Goal: Task Accomplishment & Management: Complete application form

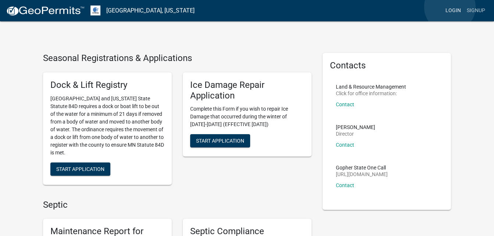
click at [450, 7] on link "Login" at bounding box center [453, 11] width 21 height 14
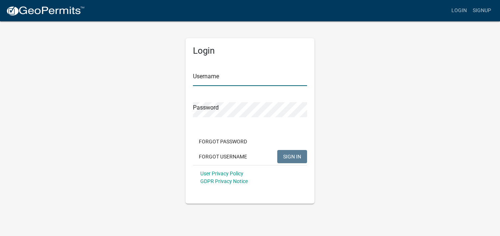
click at [259, 78] on input "Username" at bounding box center [250, 78] width 114 height 15
type input "scottvanw"
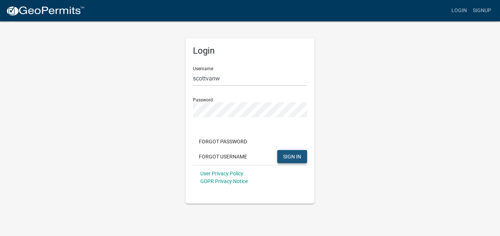
click at [291, 154] on span "SIGN IN" at bounding box center [292, 157] width 18 height 6
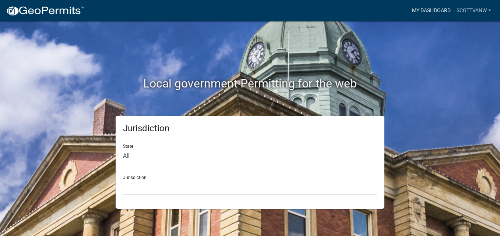
click at [441, 9] on link "My Dashboard" at bounding box center [431, 11] width 45 height 14
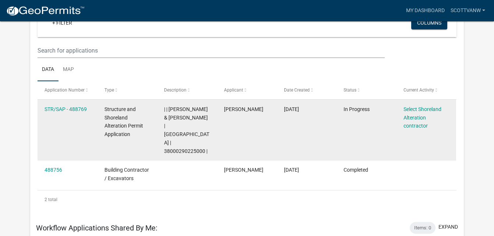
scroll to position [70, 0]
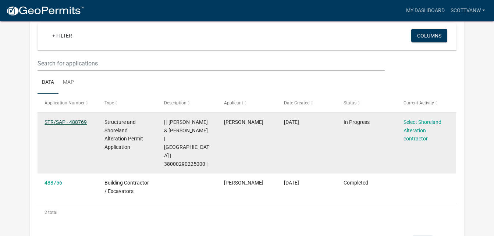
click at [70, 123] on link "STR/SAP - 488769" at bounding box center [66, 122] width 42 height 6
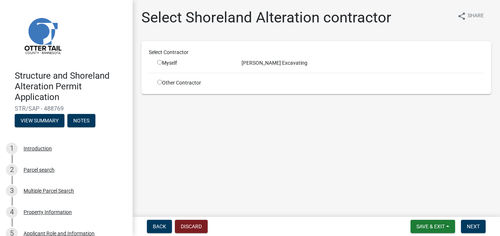
click at [160, 62] on input "radio" at bounding box center [159, 62] width 5 height 5
radio input "true"
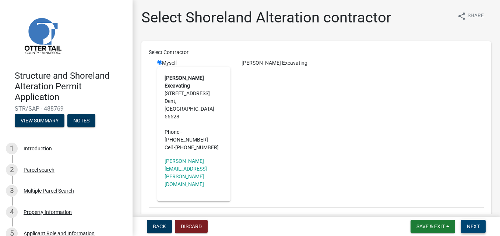
click at [470, 225] on span "Next" at bounding box center [473, 227] width 13 height 6
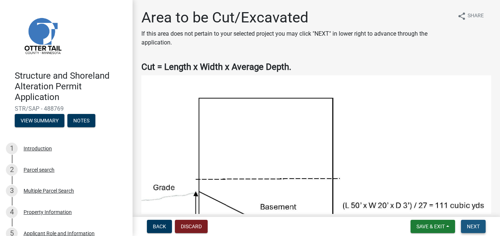
click at [471, 227] on span "Next" at bounding box center [473, 227] width 13 height 6
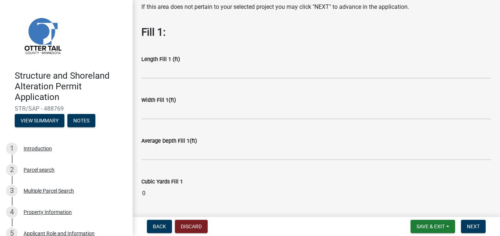
scroll to position [32, 0]
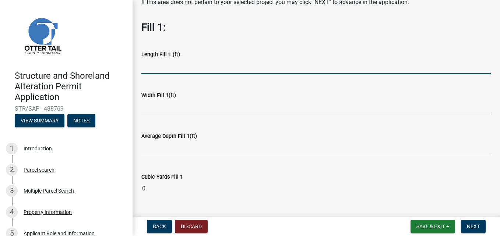
click at [227, 67] on input "text" at bounding box center [316, 66] width 350 height 15
type input "60"
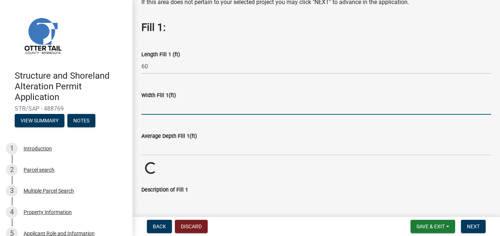
click at [199, 109] on input "text" at bounding box center [316, 107] width 350 height 15
type input "36"
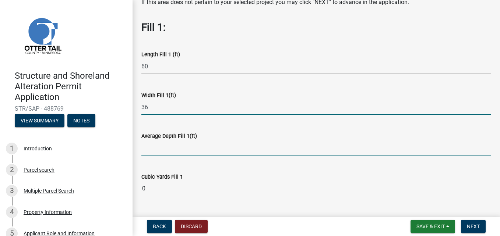
click at [191, 149] on input "text" at bounding box center [316, 148] width 350 height 15
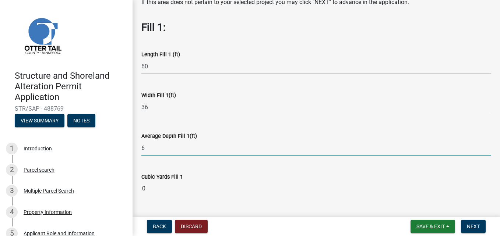
type input "6"
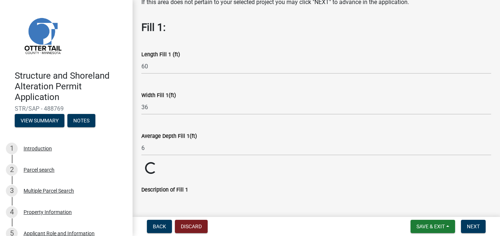
click at [256, 172] on wm-data-entity-input "Cubic Yards Fill 1 Loading... Loading..." at bounding box center [316, 168] width 350 height 13
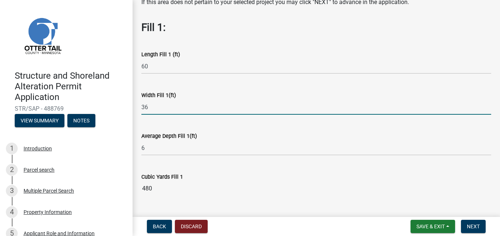
click at [204, 108] on input "36" at bounding box center [316, 107] width 350 height 15
type input "30"
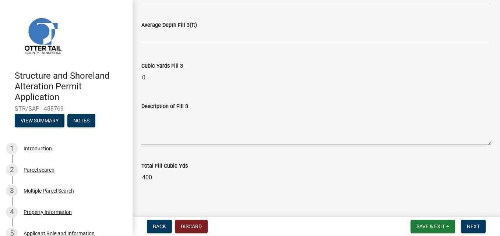
scroll to position [631, 0]
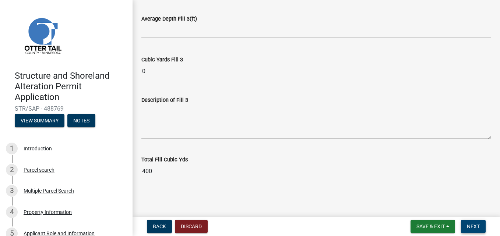
click at [471, 224] on span "Next" at bounding box center [473, 227] width 13 height 6
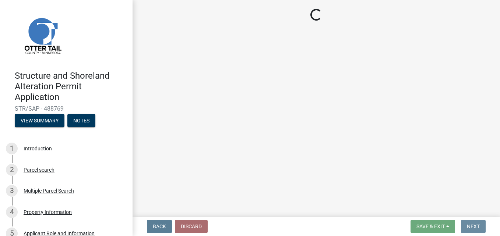
scroll to position [0, 0]
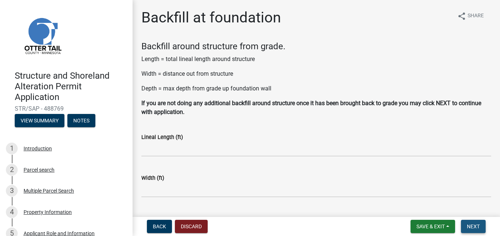
click at [471, 224] on span "Next" at bounding box center [473, 227] width 13 height 6
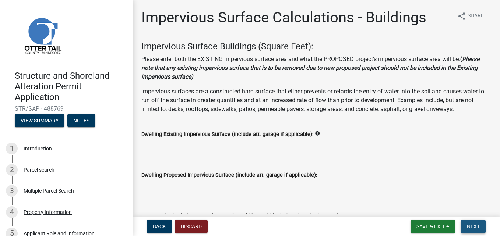
click at [471, 224] on span "Next" at bounding box center [473, 227] width 13 height 6
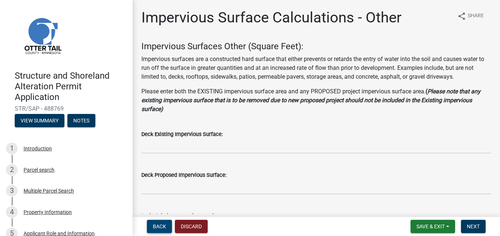
click at [152, 231] on button "Back" at bounding box center [159, 226] width 25 height 13
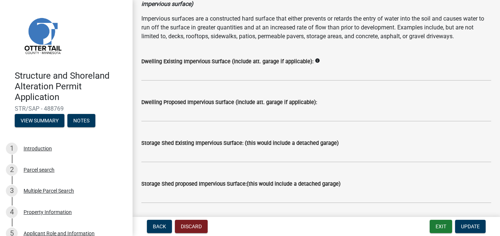
scroll to position [76, 0]
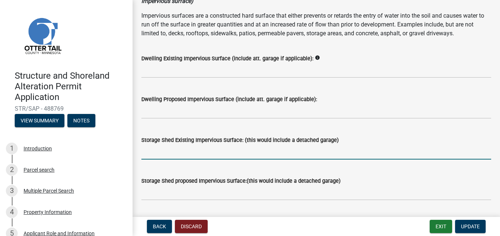
click at [157, 155] on input "text" at bounding box center [316, 152] width 350 height 15
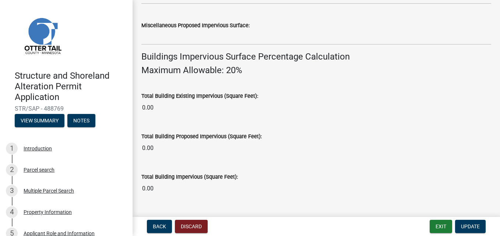
scroll to position [483, 0]
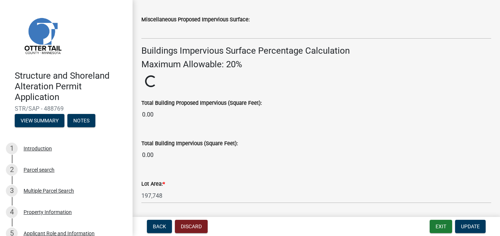
click at [426, 168] on wm-data-entity-input "Total Building Impervious (Square Feet): 0.00" at bounding box center [316, 149] width 350 height 40
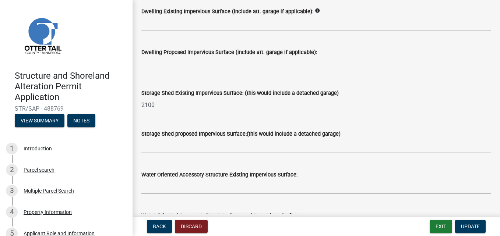
scroll to position [126, 0]
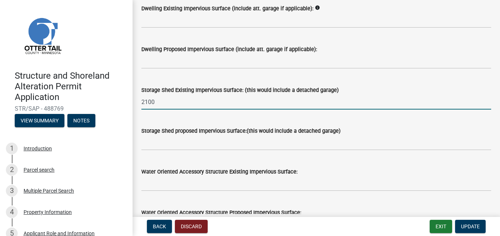
click at [222, 105] on input "2100" at bounding box center [316, 102] width 350 height 15
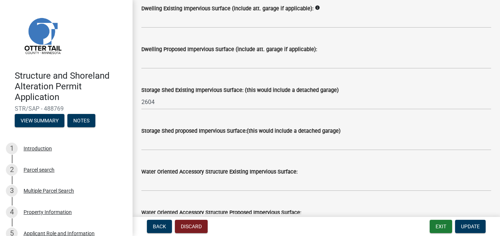
click at [402, 94] on div "Storage Shed Existing Impervious Surface: (this would include a detached garage)" at bounding box center [316, 90] width 350 height 9
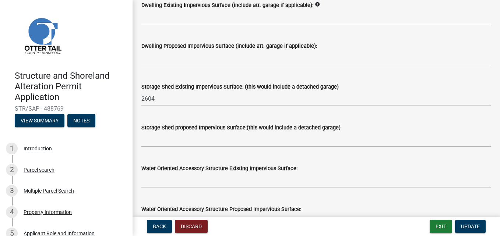
scroll to position [127, 0]
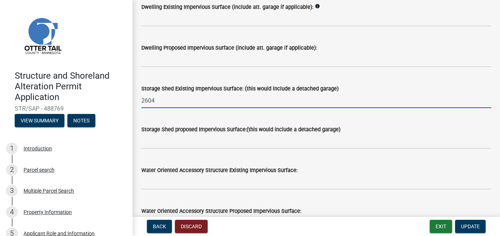
click at [207, 106] on input "2604" at bounding box center [316, 100] width 350 height 15
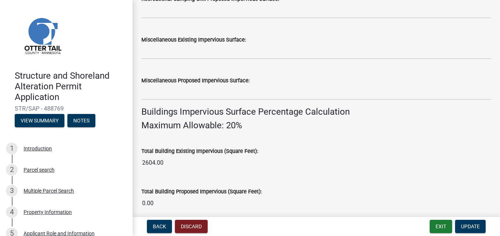
scroll to position [419, 0]
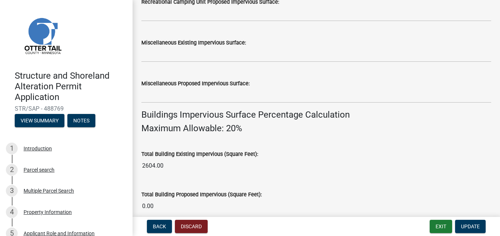
type input "2100"
click at [412, 139] on wm-data-entity-input "Buildings Impervious Surface Percentage Calculation Maximum Allowable: 20%" at bounding box center [316, 125] width 350 height 30
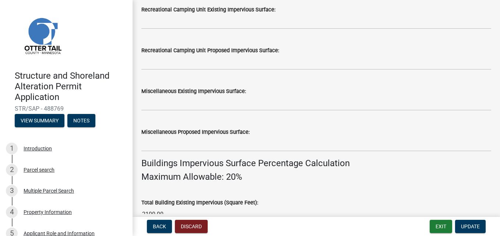
scroll to position [378, 0]
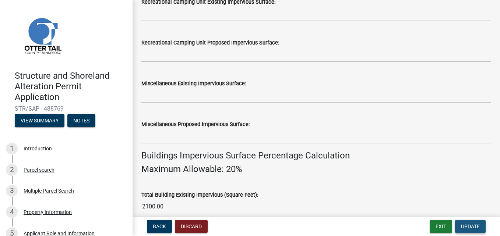
click at [476, 223] on button "Update" at bounding box center [470, 226] width 31 height 13
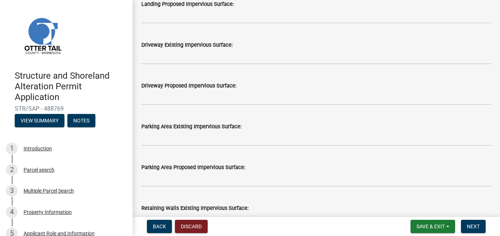
scroll to position [421, 0]
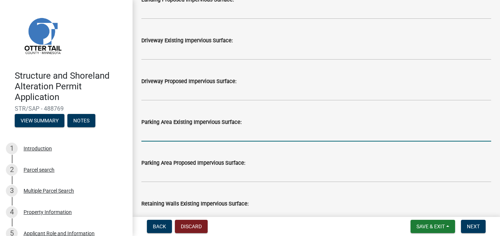
click at [244, 135] on input "text" at bounding box center [316, 134] width 350 height 15
type input "504"
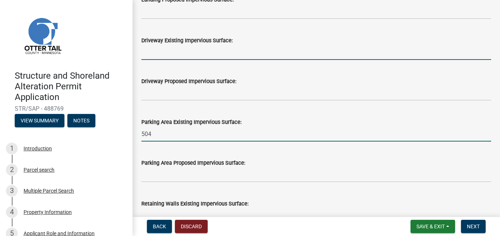
click at [265, 55] on input "text" at bounding box center [316, 52] width 350 height 15
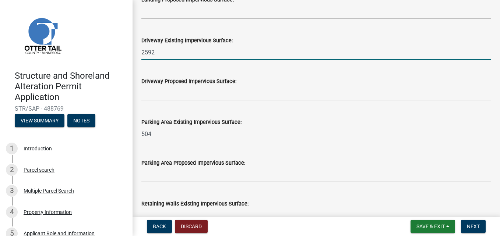
type input "2592"
click at [380, 109] on div "Parking Area Existing Impervious Surface: 504" at bounding box center [316, 124] width 350 height 34
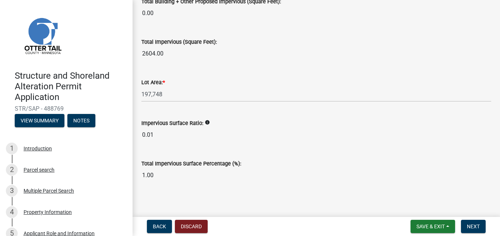
scroll to position [913, 0]
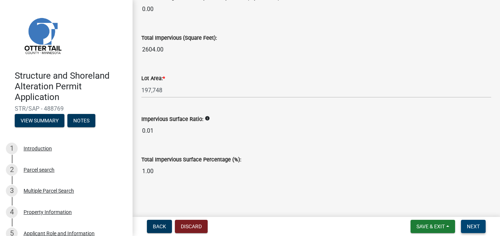
click at [480, 230] on button "Next" at bounding box center [473, 226] width 25 height 13
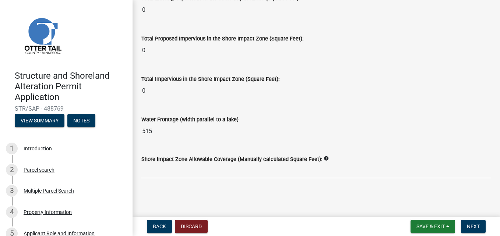
scroll to position [1027, 0]
click at [480, 228] on button "Next" at bounding box center [473, 226] width 25 height 13
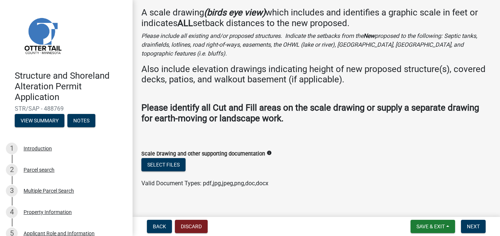
scroll to position [34, 0]
click at [169, 158] on button "Select files" at bounding box center [163, 164] width 44 height 13
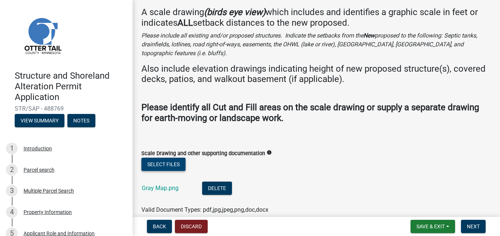
scroll to position [61, 0]
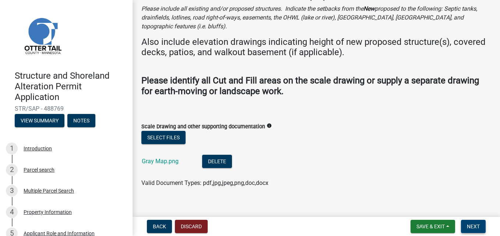
click at [477, 227] on span "Next" at bounding box center [473, 227] width 13 height 6
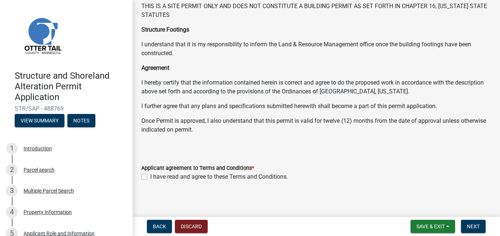
scroll to position [138, 0]
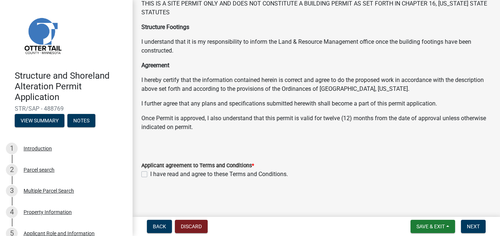
click at [150, 174] on label "I have read and agree to these Terms and Conditions." at bounding box center [219, 174] width 138 height 9
click at [150, 174] on input "I have read and agree to these Terms and Conditions." at bounding box center [152, 172] width 5 height 5
checkbox input "true"
click at [470, 224] on span "Next" at bounding box center [473, 227] width 13 height 6
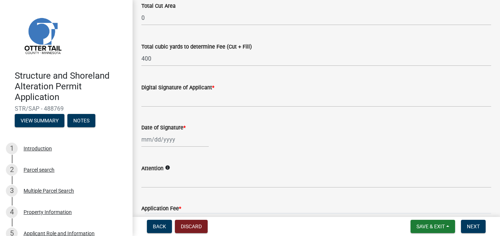
scroll to position [145, 0]
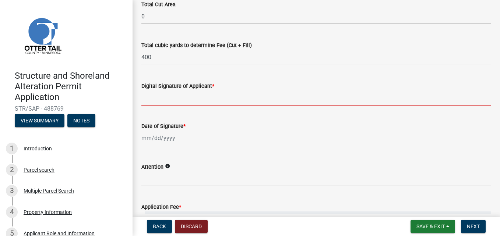
click at [238, 94] on input "Digital Signature of Applicant *" at bounding box center [316, 98] width 350 height 15
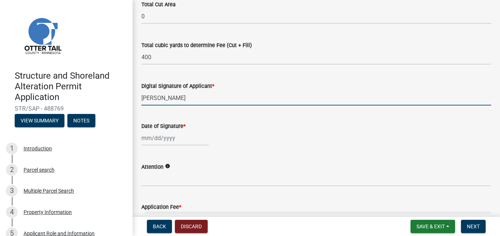
type input "[PERSON_NAME]"
click at [168, 137] on div at bounding box center [174, 138] width 67 height 15
select select "10"
select select "2025"
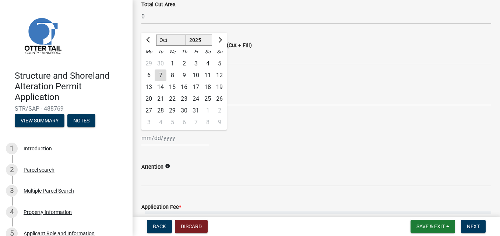
click at [160, 72] on div "7" at bounding box center [161, 76] width 12 height 12
type input "[DATE]"
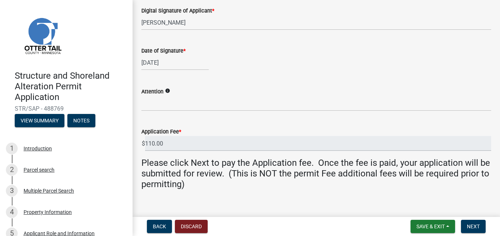
scroll to position [230, 0]
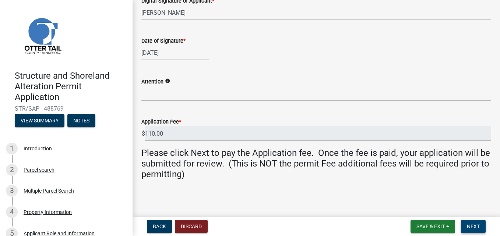
click at [476, 229] on span "Next" at bounding box center [473, 227] width 13 height 6
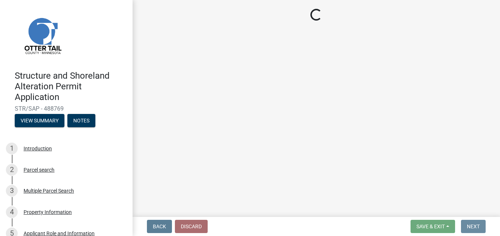
scroll to position [0, 0]
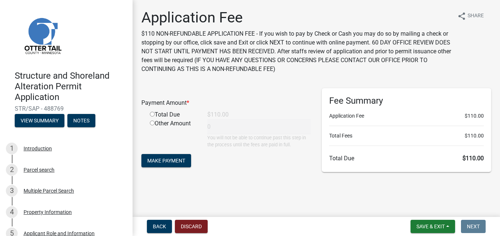
click at [152, 114] on input "radio" at bounding box center [152, 114] width 5 height 5
radio input "true"
type input "110"
click at [177, 159] on span "Make Payment" at bounding box center [166, 161] width 38 height 6
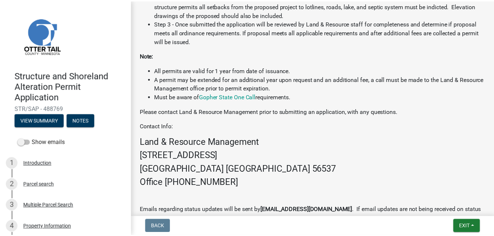
scroll to position [488, 0]
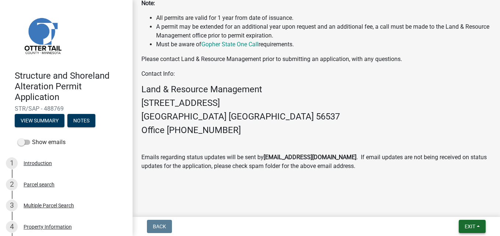
click at [472, 227] on span "Exit" at bounding box center [470, 227] width 11 height 6
click at [448, 206] on button "Save & Exit" at bounding box center [456, 208] width 59 height 18
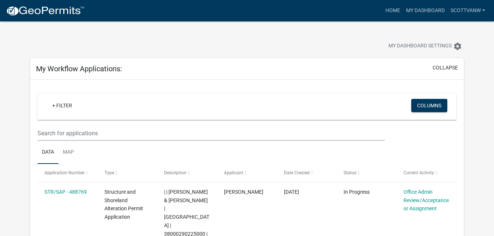
click at [293, 38] on div "My Dashboard Settings settings" at bounding box center [247, 38] width 445 height 34
